Goal: Communication & Community: Answer question/provide support

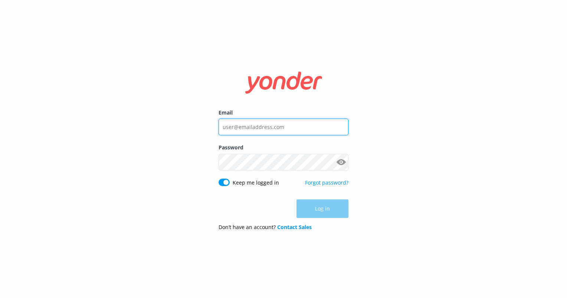
type input "[EMAIL_ADDRESS][DOMAIN_NAME]"
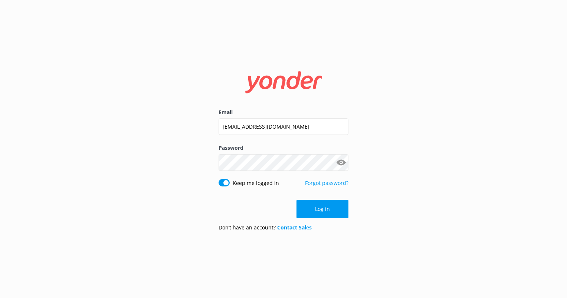
click at [321, 214] on div "Log in" at bounding box center [284, 209] width 130 height 19
click at [321, 214] on button "Log in" at bounding box center [322, 209] width 52 height 19
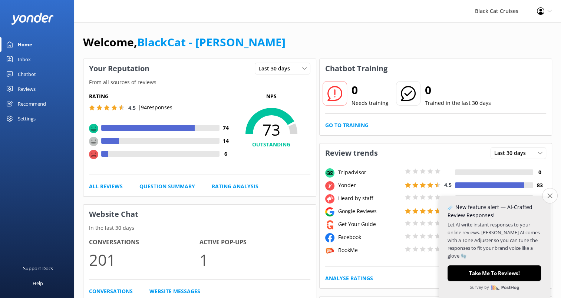
click at [552, 193] on icon "Close survey" at bounding box center [550, 195] width 5 height 5
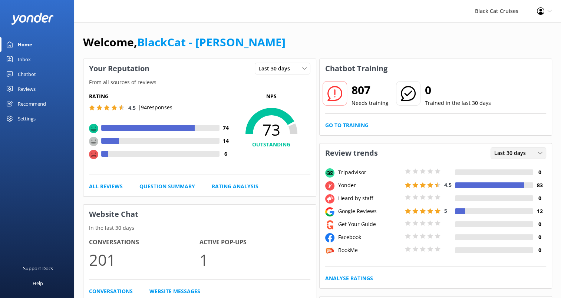
click at [509, 155] on span "Last 30 days" at bounding box center [513, 153] width 36 height 8
click at [36, 87] on link "Reviews" at bounding box center [37, 89] width 74 height 15
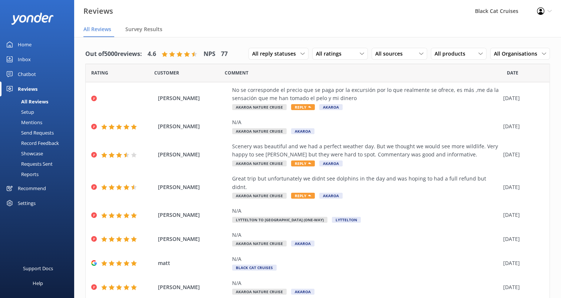
click at [35, 174] on div "Reports" at bounding box center [21, 174] width 34 height 10
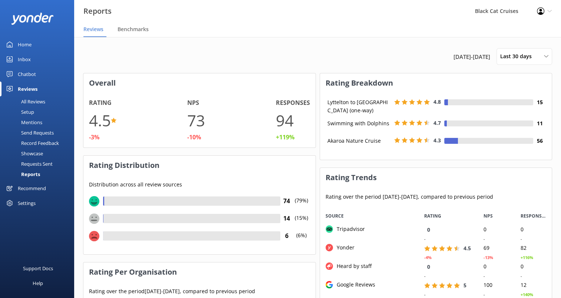
scroll to position [148, 227]
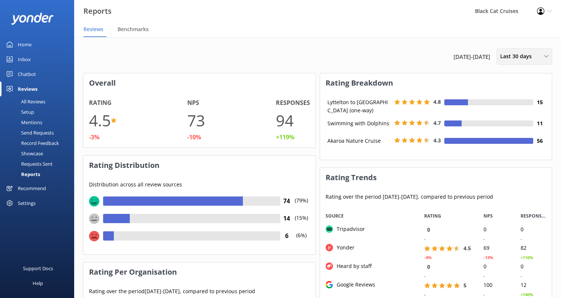
click at [509, 58] on span "Last 30 days" at bounding box center [518, 56] width 36 height 8
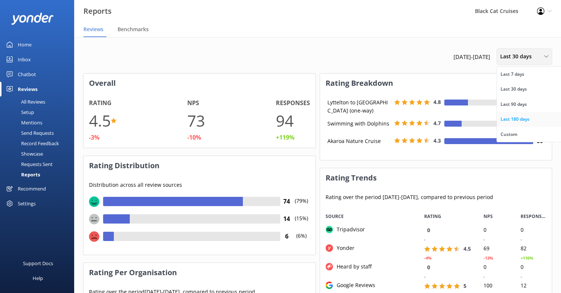
click at [519, 122] on div "Last 180 days" at bounding box center [515, 118] width 29 height 7
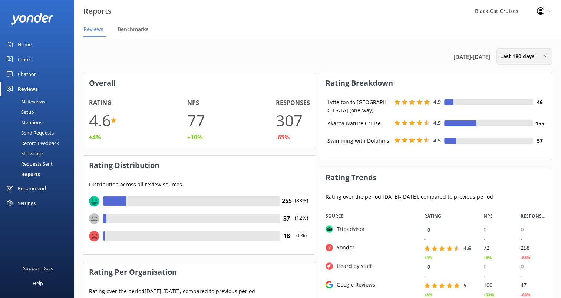
scroll to position [56, 227]
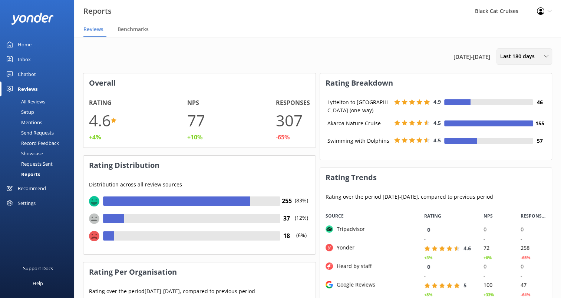
click at [515, 58] on span "Last 180 days" at bounding box center [519, 56] width 39 height 8
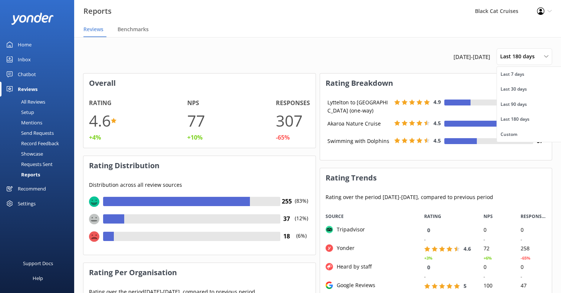
click at [383, 37] on nav "Reviews Benchmarks" at bounding box center [317, 29] width 487 height 15
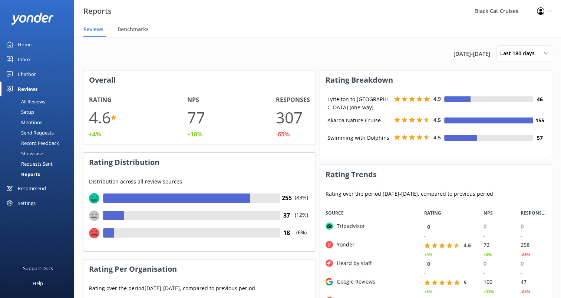
scroll to position [0, 0]
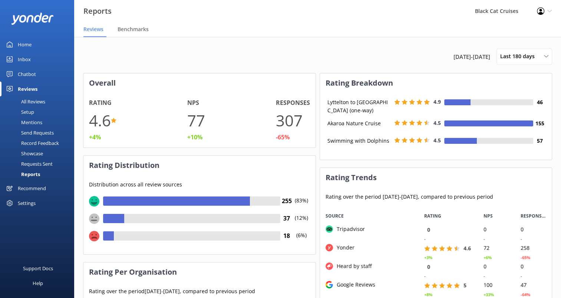
click at [36, 103] on div "All Reviews" at bounding box center [24, 101] width 41 height 10
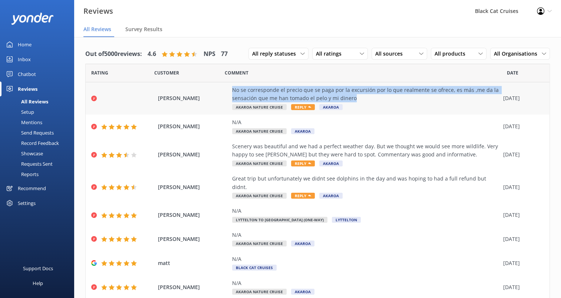
drag, startPoint x: 357, startPoint y: 98, endPoint x: 232, endPoint y: 91, distance: 125.2
click at [232, 91] on div "[PERSON_NAME] No se corresponde el precio que se paga por la excursión por lo q…" at bounding box center [318, 98] width 464 height 32
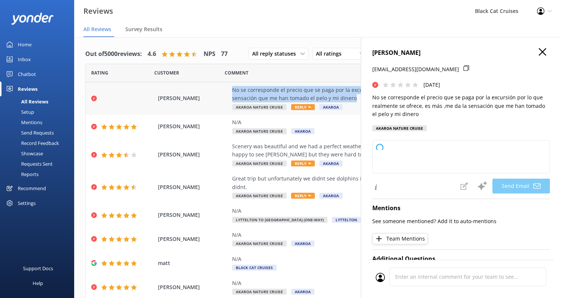
copy div "No se corresponde el precio que se paga por la excursión por lo que realmente s…"
type textarea "[PERSON_NAME][DEMOGRAPHIC_DATA]. Lamentamos mucho que tu experiencia no haya cu…"
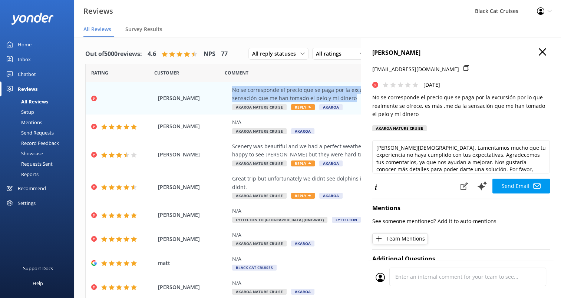
click at [539, 53] on use "button" at bounding box center [542, 51] width 7 height 7
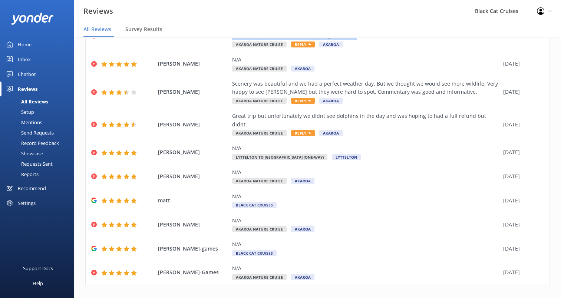
scroll to position [65, 0]
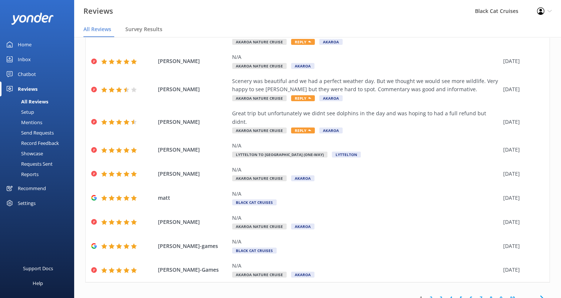
click at [538, 294] on icon at bounding box center [542, 298] width 9 height 9
